Goal: Obtain resource: Obtain resource

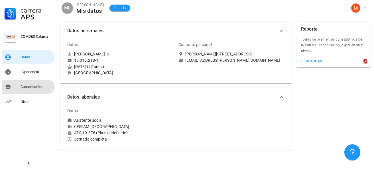
click at [22, 86] on div "Capacitación" at bounding box center [37, 86] width 32 height 5
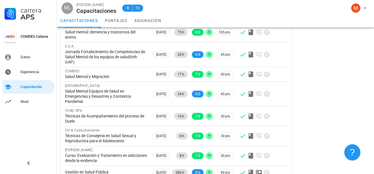
scroll to position [144, 0]
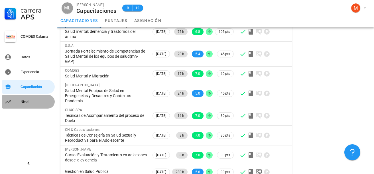
click at [33, 102] on div "Nivel" at bounding box center [37, 101] width 32 height 5
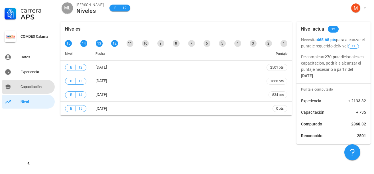
click at [26, 87] on div "Capacitación" at bounding box center [37, 86] width 32 height 5
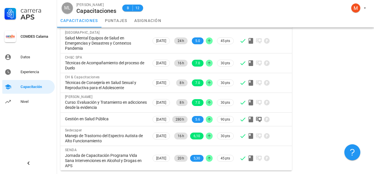
scroll to position [202, 0]
click at [29, 60] on div "Datos" at bounding box center [37, 56] width 32 height 9
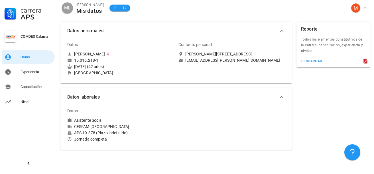
click at [366, 61] on icon at bounding box center [366, 61] width 4 height 5
click at [348, 61] on div "descargar" at bounding box center [334, 62] width 74 height 10
click at [317, 61] on div "descargar" at bounding box center [311, 61] width 21 height 4
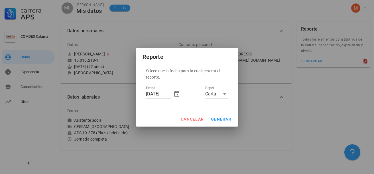
click at [309, 95] on div at bounding box center [187, 87] width 374 height 174
click at [299, 96] on div at bounding box center [187, 87] width 374 height 174
click at [323, 73] on div at bounding box center [187, 87] width 374 height 174
click at [191, 119] on span "cancelar" at bounding box center [192, 119] width 23 height 5
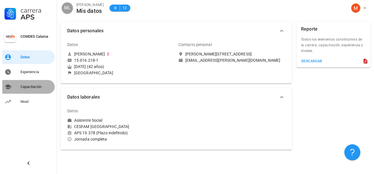
click at [35, 86] on div "Capacitación" at bounding box center [37, 86] width 32 height 5
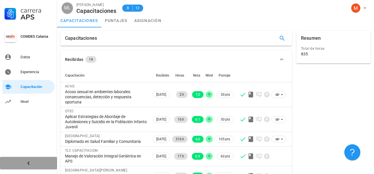
click at [29, 163] on icon "button" at bounding box center [28, 162] width 7 height 7
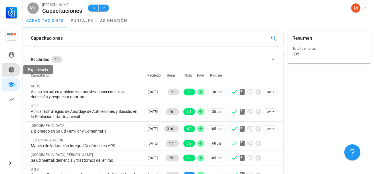
click at [11, 68] on icon at bounding box center [11, 69] width 7 height 7
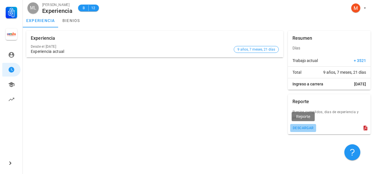
click at [304, 127] on div "descargar" at bounding box center [303, 128] width 21 height 4
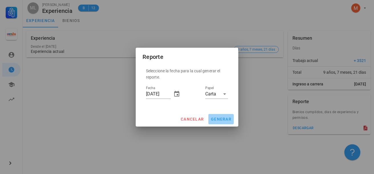
click at [222, 118] on span "generar" at bounding box center [221, 119] width 21 height 5
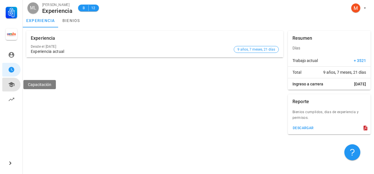
click at [12, 83] on icon at bounding box center [11, 84] width 6 height 5
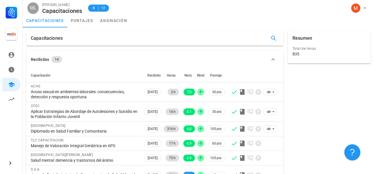
click at [181, 30] on div "Capacitaciones" at bounding box center [155, 38] width 262 height 19
drag, startPoint x: 181, startPoint y: 30, endPoint x: 159, endPoint y: 28, distance: 22.4
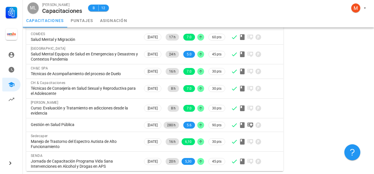
scroll to position [155, 0]
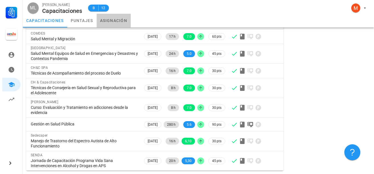
click at [116, 19] on link "asignación" at bounding box center [114, 21] width 34 height 14
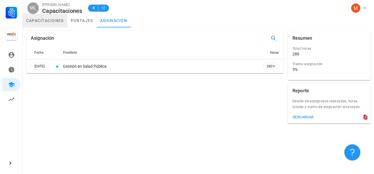
click at [42, 19] on link "capacitaciones" at bounding box center [45, 21] width 44 height 14
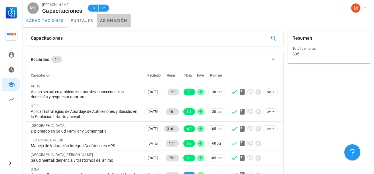
click at [122, 21] on link "asignación" at bounding box center [114, 21] width 34 height 14
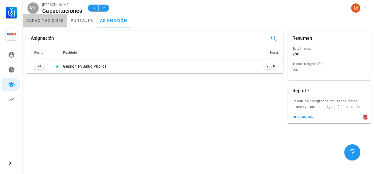
click at [42, 21] on link "capacitaciones" at bounding box center [45, 21] width 44 height 14
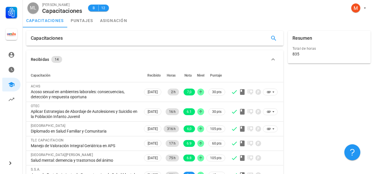
click at [99, 35] on div "Capacitaciones" at bounding box center [154, 38] width 257 height 15
